Goal: Task Accomplishment & Management: Complete application form

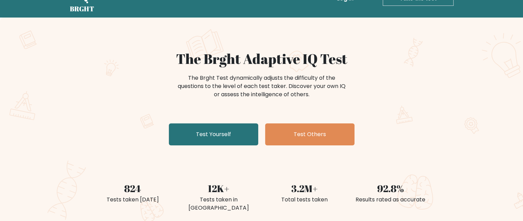
scroll to position [22, 0]
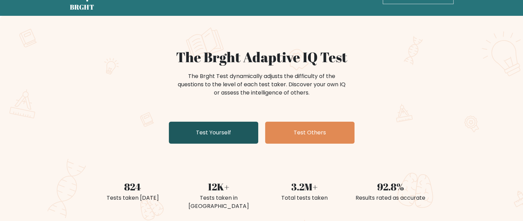
click at [197, 136] on link "Test Yourself" at bounding box center [213, 133] width 89 height 22
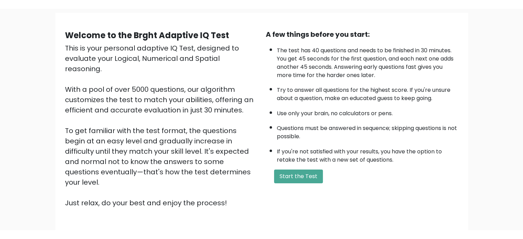
scroll to position [51, 0]
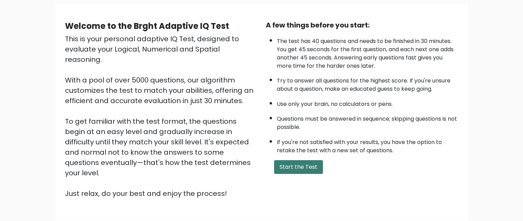
click at [317, 163] on button "Start the Test" at bounding box center [298, 167] width 49 height 14
click at [286, 166] on button "Start the Test" at bounding box center [298, 167] width 49 height 14
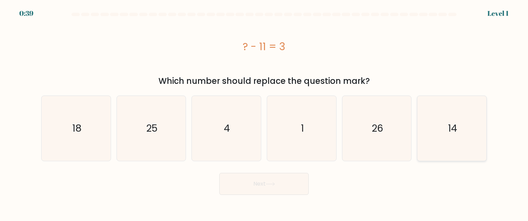
click at [437, 119] on icon "14" at bounding box center [451, 128] width 65 height 65
click at [264, 112] on input "f. 14" at bounding box center [264, 112] width 0 height 2
radio input "true"
click at [262, 181] on button "Next" at bounding box center [263, 184] width 89 height 22
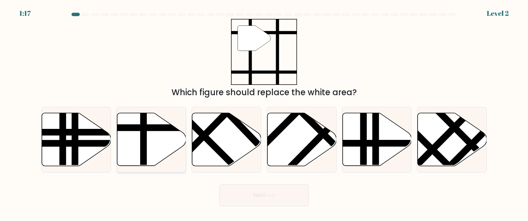
click at [143, 137] on line at bounding box center [143, 168] width 0 height 139
click at [264, 112] on input "b." at bounding box center [264, 112] width 0 height 2
radio input "true"
click at [245, 201] on button "Next" at bounding box center [263, 195] width 89 height 22
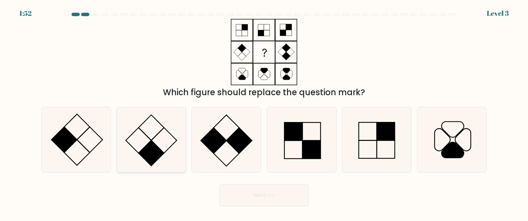
click at [158, 151] on rect at bounding box center [150, 153] width 25 height 25
click at [264, 112] on input "b." at bounding box center [264, 112] width 0 height 2
radio input "true"
click at [250, 196] on button "Next" at bounding box center [263, 195] width 89 height 22
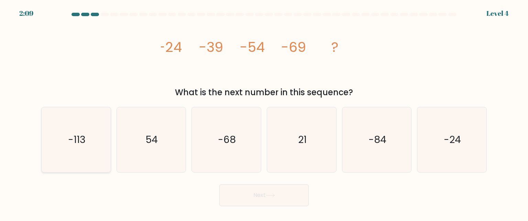
click at [77, 149] on icon "-113" at bounding box center [76, 139] width 65 height 65
click at [264, 112] on input "a. -113" at bounding box center [264, 112] width 0 height 2
radio input "true"
click at [295, 203] on button "Next" at bounding box center [263, 195] width 89 height 22
click at [290, 193] on button "Next" at bounding box center [263, 195] width 89 height 22
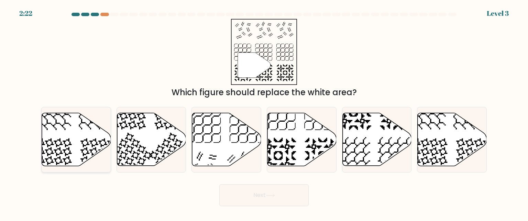
click at [82, 132] on icon at bounding box center [76, 139] width 69 height 53
click at [264, 112] on input "a." at bounding box center [264, 112] width 0 height 2
radio input "true"
click at [438, 147] on icon at bounding box center [452, 139] width 69 height 53
click at [264, 112] on input "f." at bounding box center [264, 112] width 0 height 2
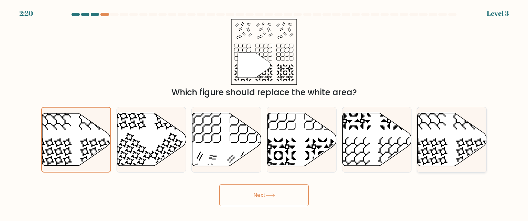
radio input "true"
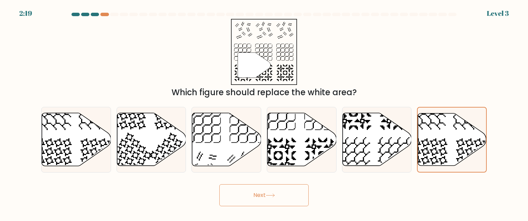
click at [293, 197] on button "Next" at bounding box center [263, 195] width 89 height 22
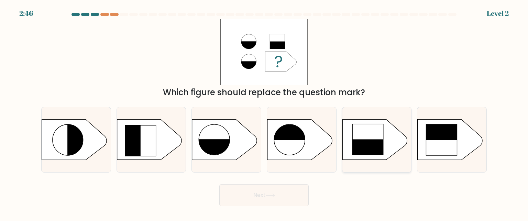
click at [365, 155] on rect at bounding box center [367, 155] width 31 height 31
click at [264, 112] on input "e." at bounding box center [264, 112] width 0 height 2
radio input "true"
click at [302, 193] on button "Next" at bounding box center [263, 195] width 89 height 22
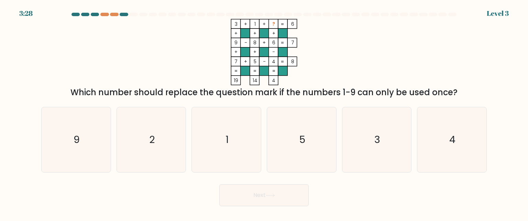
click at [141, 70] on div "3 + 1 + ? 6 + + + 9 - 8 + 6 7 + + - 7 + 5 - 4 = 8 = = = = 19 14 4 = Which numbe…" at bounding box center [264, 59] width 454 height 80
click at [103, 13] on div at bounding box center [104, 14] width 8 height 3
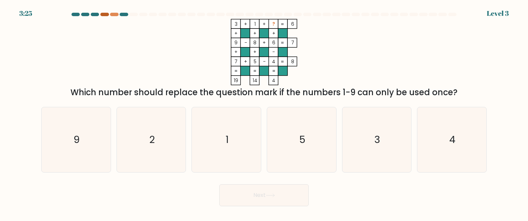
click at [103, 13] on div at bounding box center [104, 14] width 8 height 3
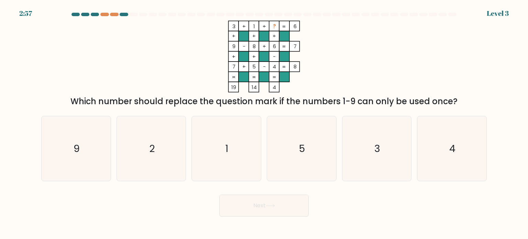
click at [273, 54] on tspan "-" at bounding box center [274, 56] width 3 height 7
click at [146, 128] on icon "2" at bounding box center [151, 148] width 65 height 65
click at [264, 123] on input "b. 2" at bounding box center [264, 121] width 0 height 3
radio input "true"
click at [269, 202] on button "Next" at bounding box center [263, 205] width 89 height 22
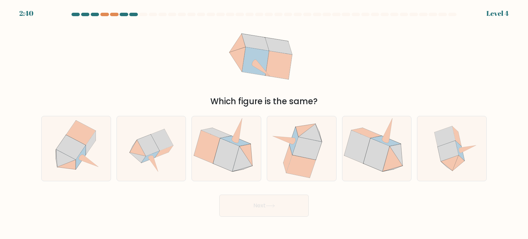
click at [269, 202] on button "Next" at bounding box center [263, 205] width 89 height 22
click at [322, 80] on div "Which figure is the same?" at bounding box center [264, 64] width 454 height 87
click at [441, 156] on icon at bounding box center [447, 151] width 21 height 21
click at [264, 123] on input "f." at bounding box center [264, 121] width 0 height 3
radio input "true"
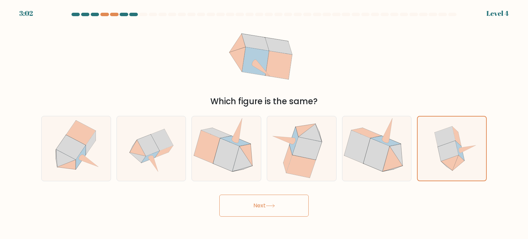
click at [275, 212] on button "Next" at bounding box center [263, 205] width 89 height 22
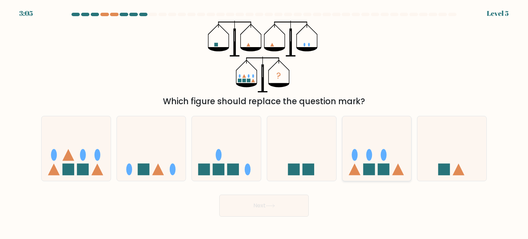
click at [346, 173] on icon at bounding box center [376, 148] width 69 height 57
click at [264, 123] on input "e." at bounding box center [264, 121] width 0 height 3
radio input "true"
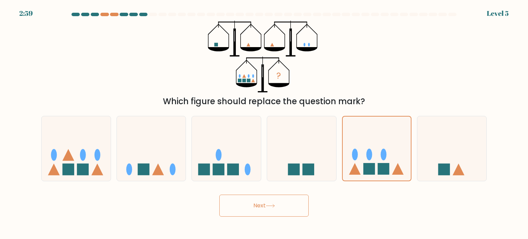
click at [289, 202] on button "Next" at bounding box center [263, 205] width 89 height 22
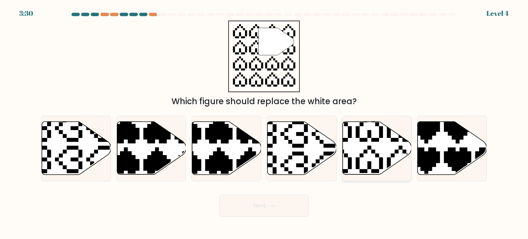
click at [387, 154] on icon at bounding box center [376, 148] width 69 height 53
click at [264, 123] on input "e." at bounding box center [264, 121] width 0 height 3
radio input "true"
click at [282, 202] on button "Next" at bounding box center [263, 205] width 89 height 22
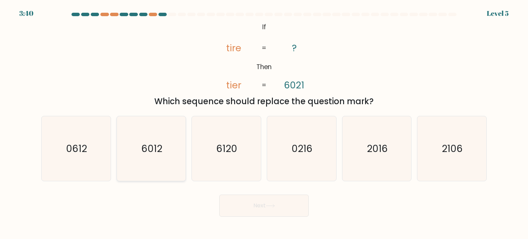
click at [145, 163] on icon "6012" at bounding box center [151, 148] width 65 height 65
click at [264, 123] on input "b. 6012" at bounding box center [264, 121] width 0 height 3
radio input "true"
click at [234, 207] on button "Next" at bounding box center [263, 205] width 89 height 22
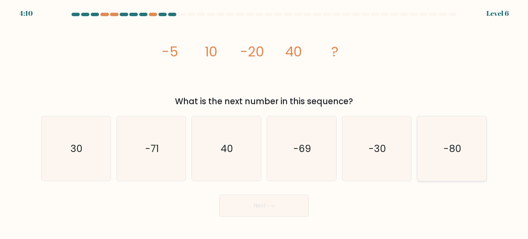
click at [452, 173] on icon "-80" at bounding box center [451, 148] width 65 height 65
click at [264, 123] on input "f. -80" at bounding box center [264, 121] width 0 height 3
radio input "true"
click at [285, 208] on button "Next" at bounding box center [263, 205] width 89 height 22
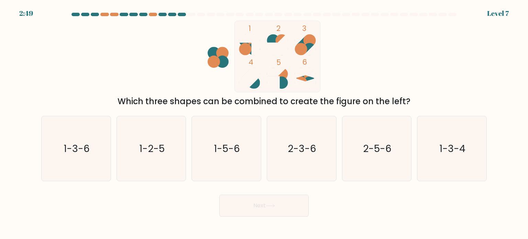
click at [115, 155] on div "b. 1-2-5" at bounding box center [151, 148] width 75 height 65
click at [134, 156] on icon "1-2-5" at bounding box center [151, 148] width 65 height 65
click at [264, 123] on input "b. 1-2-5" at bounding box center [264, 121] width 0 height 3
radio input "true"
click at [253, 203] on button "Next" at bounding box center [263, 205] width 89 height 22
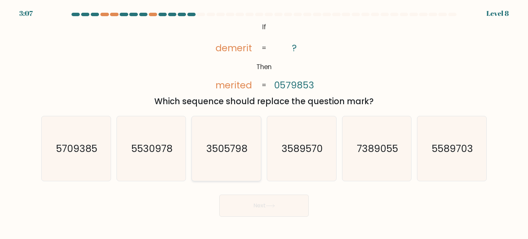
click at [256, 153] on icon "3505798" at bounding box center [226, 148] width 65 height 65
click at [264, 123] on input "c. 3505798" at bounding box center [264, 121] width 0 height 3
radio input "true"
click at [289, 198] on button "Next" at bounding box center [263, 205] width 89 height 22
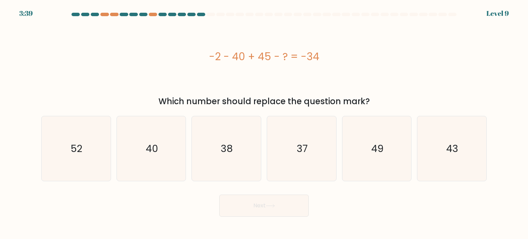
click at [267, 107] on div "Which number should replace the question mark?" at bounding box center [263, 101] width 437 height 12
click at [375, 167] on icon "49" at bounding box center [376, 148] width 65 height 65
click at [264, 123] on input "e. 49" at bounding box center [264, 121] width 0 height 3
radio input "true"
click at [281, 209] on button "Next" at bounding box center [263, 205] width 89 height 22
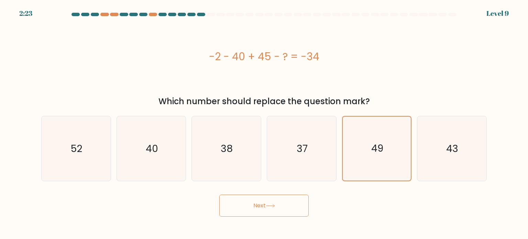
click at [281, 209] on button "Next" at bounding box center [263, 205] width 89 height 22
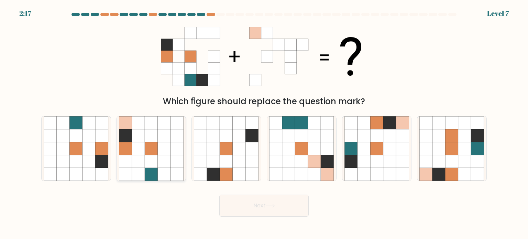
click at [139, 168] on icon at bounding box center [138, 174] width 13 height 13
click at [264, 123] on input "b." at bounding box center [264, 121] width 0 height 3
radio input "true"
click at [266, 203] on button "Next" at bounding box center [263, 205] width 89 height 22
